Goal: Information Seeking & Learning: Learn about a topic

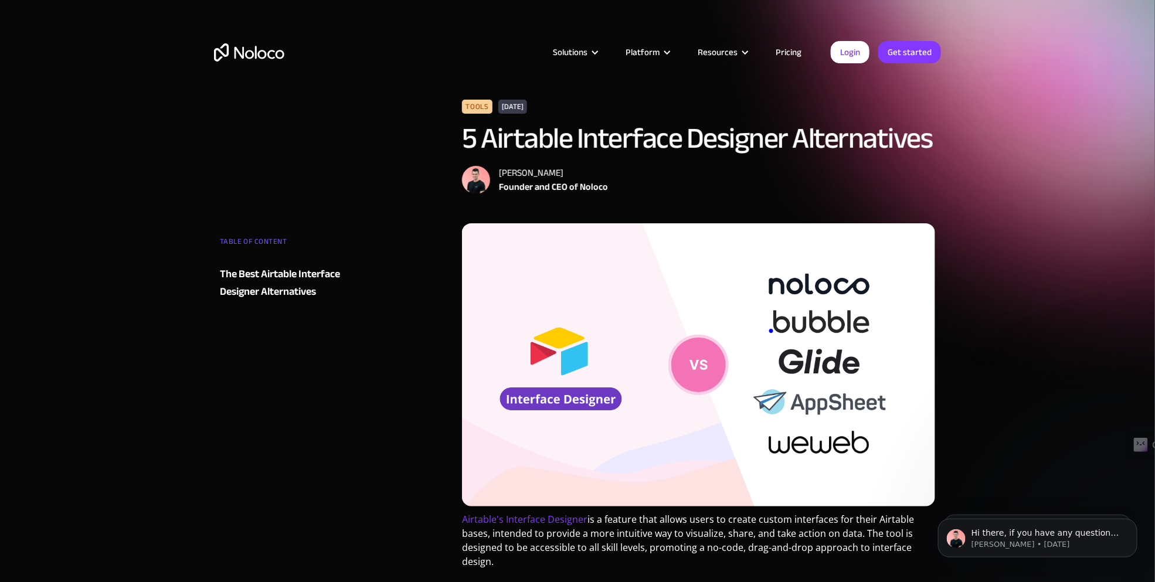
click at [374, 50] on link "Pricing" at bounding box center [788, 52] width 55 height 15
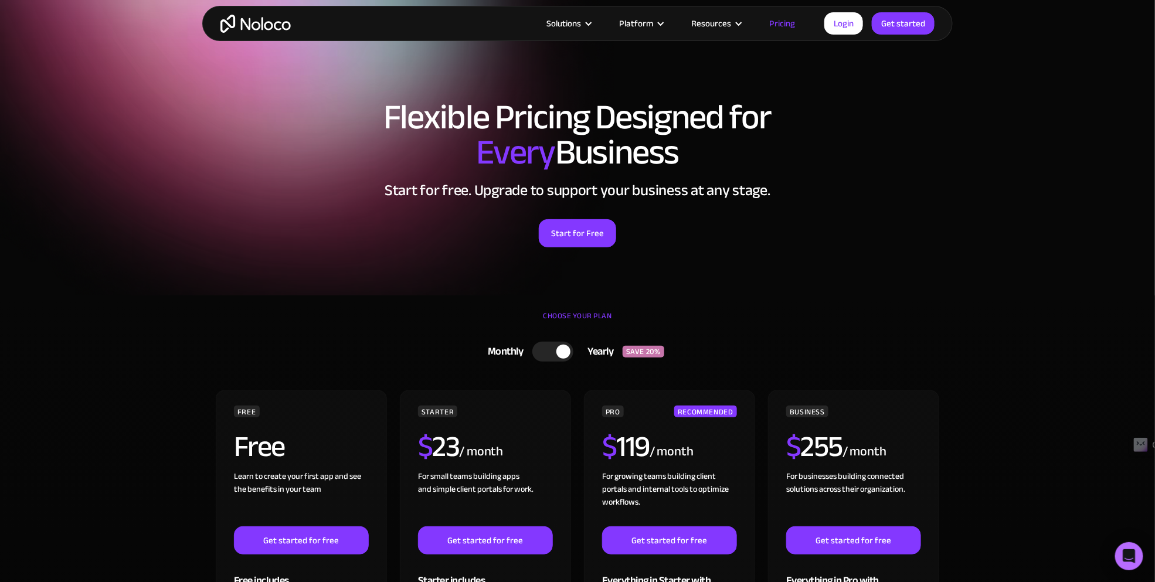
scroll to position [293, 0]
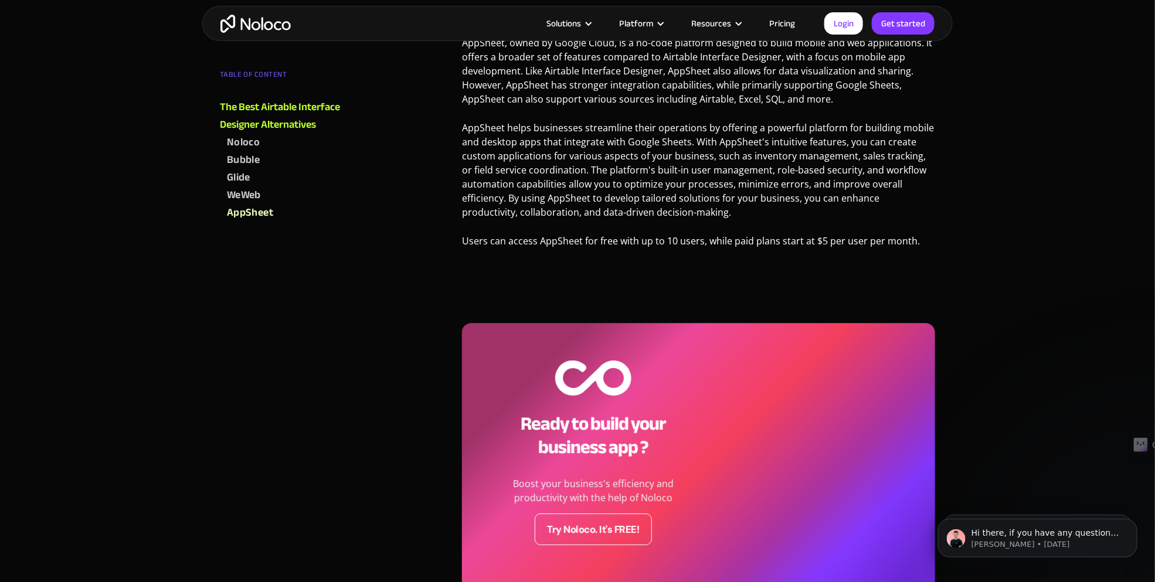
scroll to position [3870, 0]
